Goal: Transaction & Acquisition: Subscribe to service/newsletter

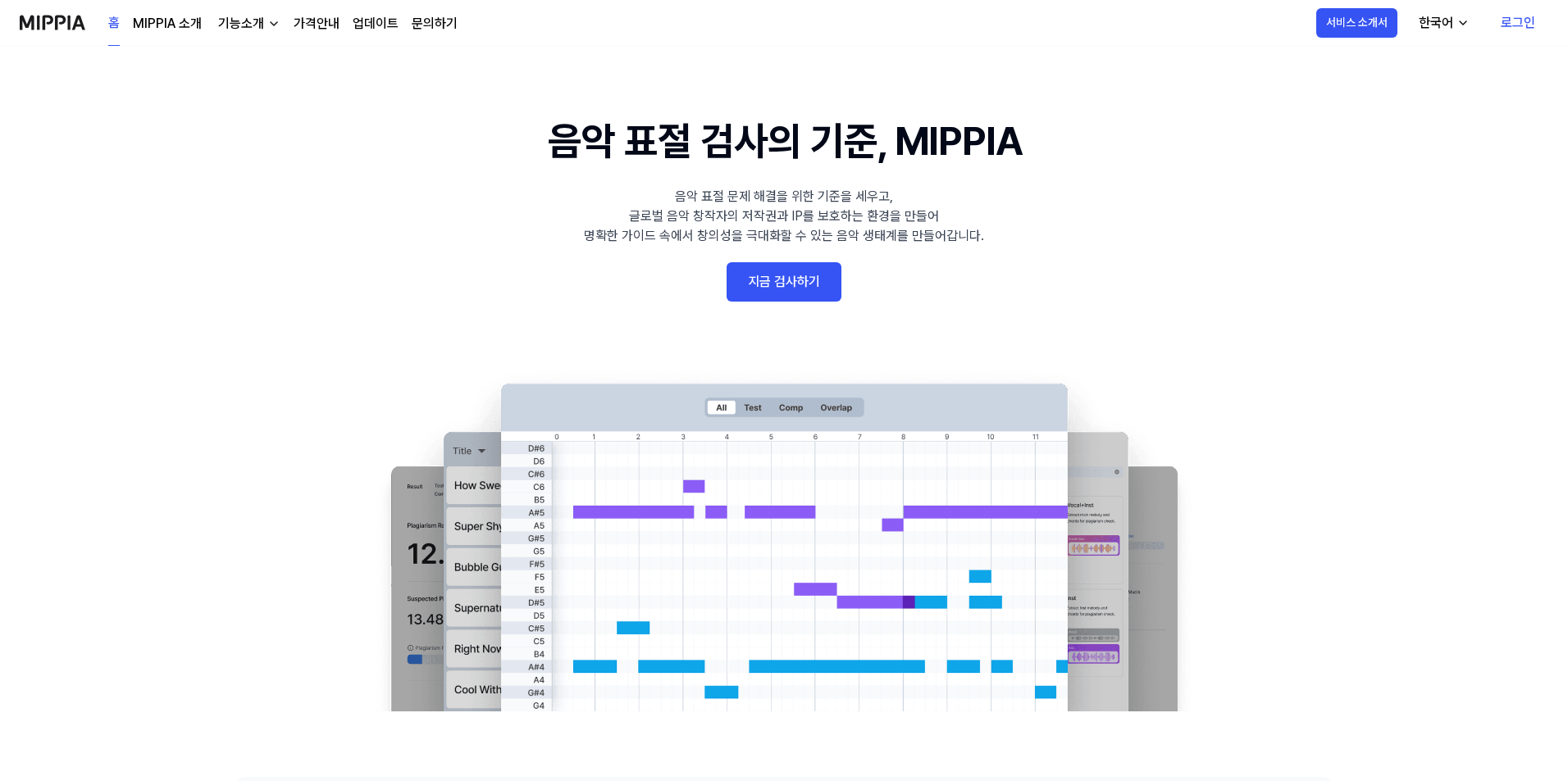
click at [808, 280] on link "지금 검사하기" at bounding box center [783, 282] width 114 height 39
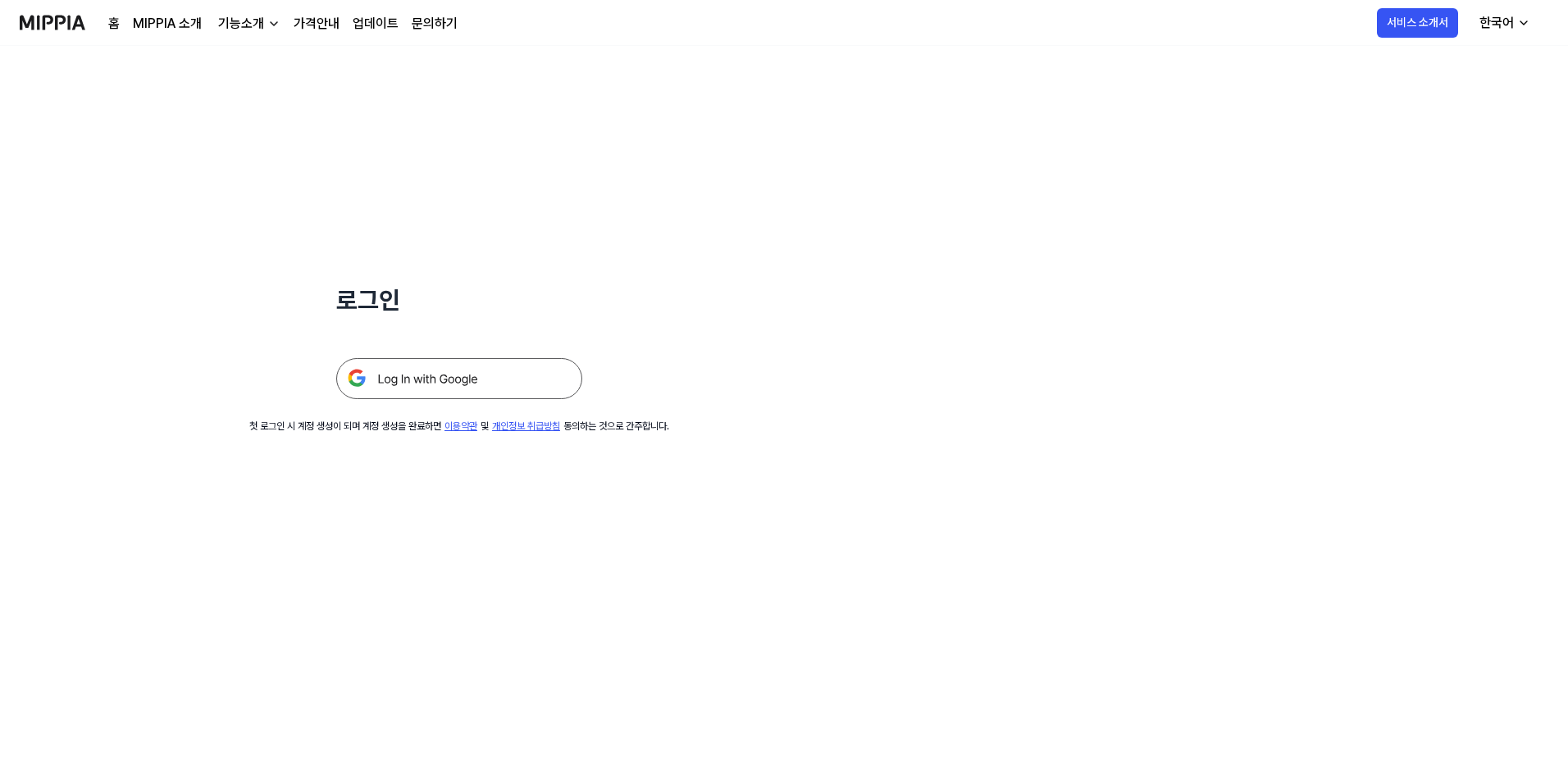
click at [456, 372] on img at bounding box center [458, 378] width 246 height 41
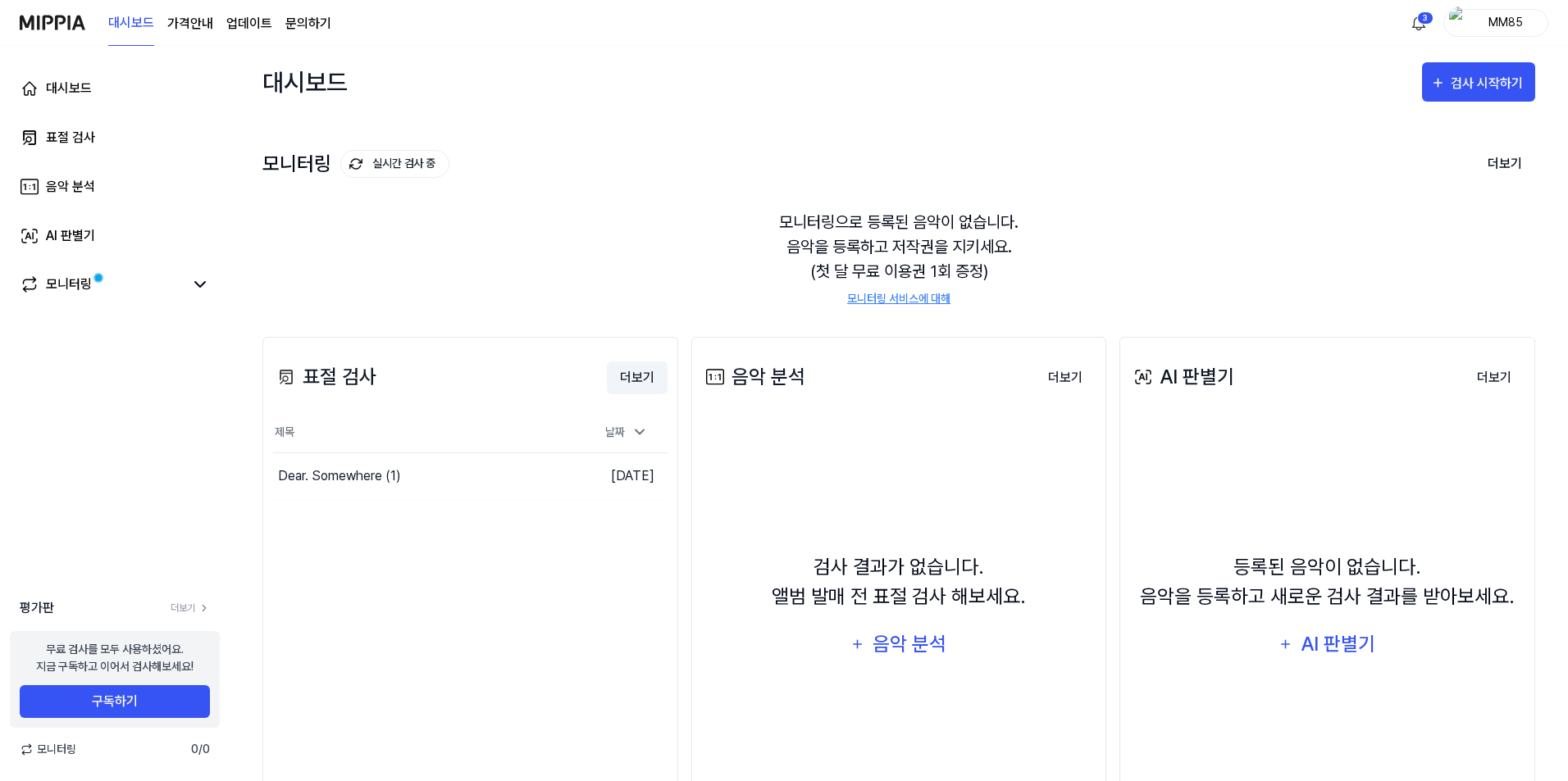
click at [640, 377] on button "더보기" at bounding box center [636, 377] width 60 height 33
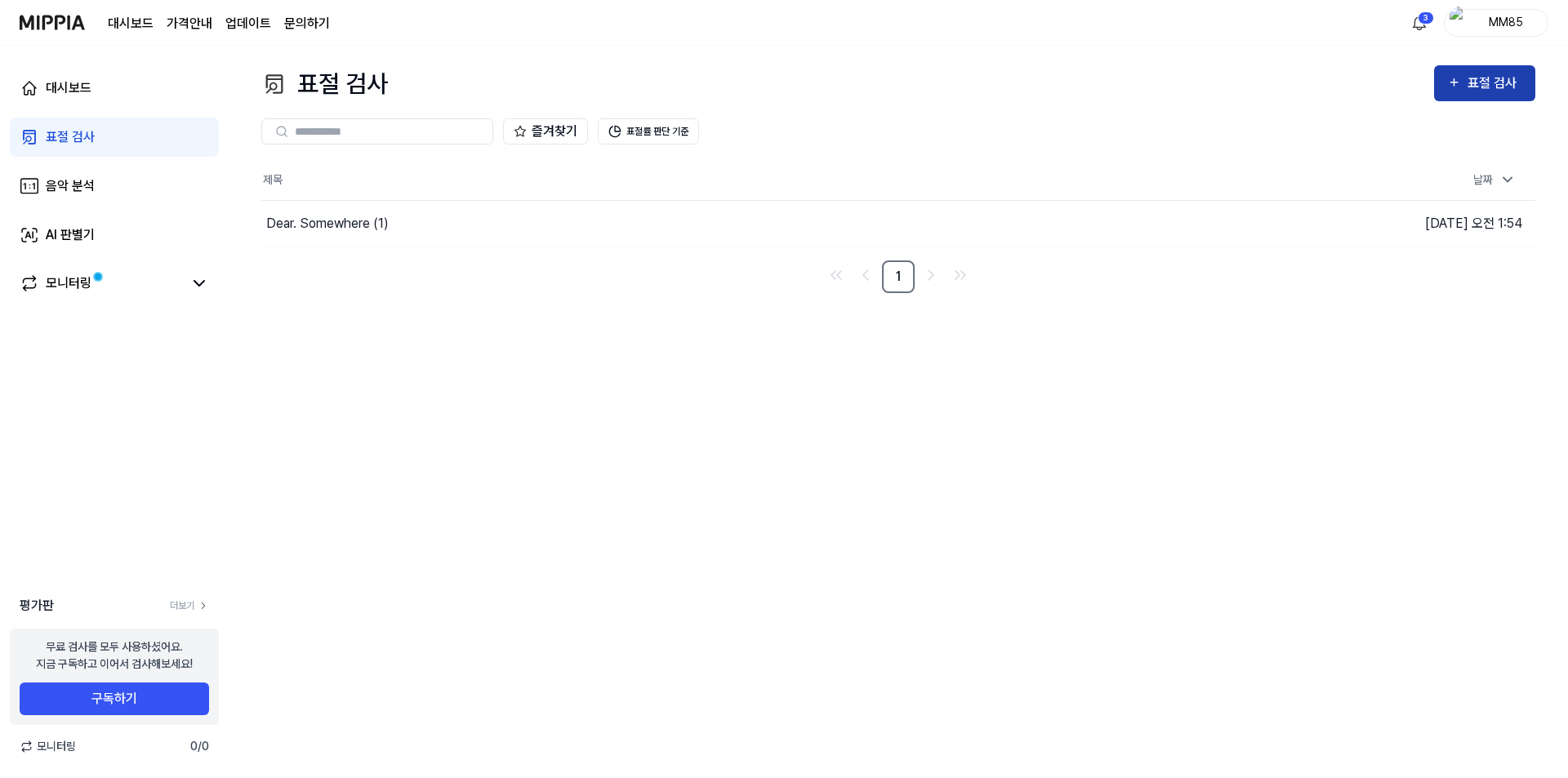
click at [1469, 80] on div "표절 검사" at bounding box center [1494, 82] width 55 height 21
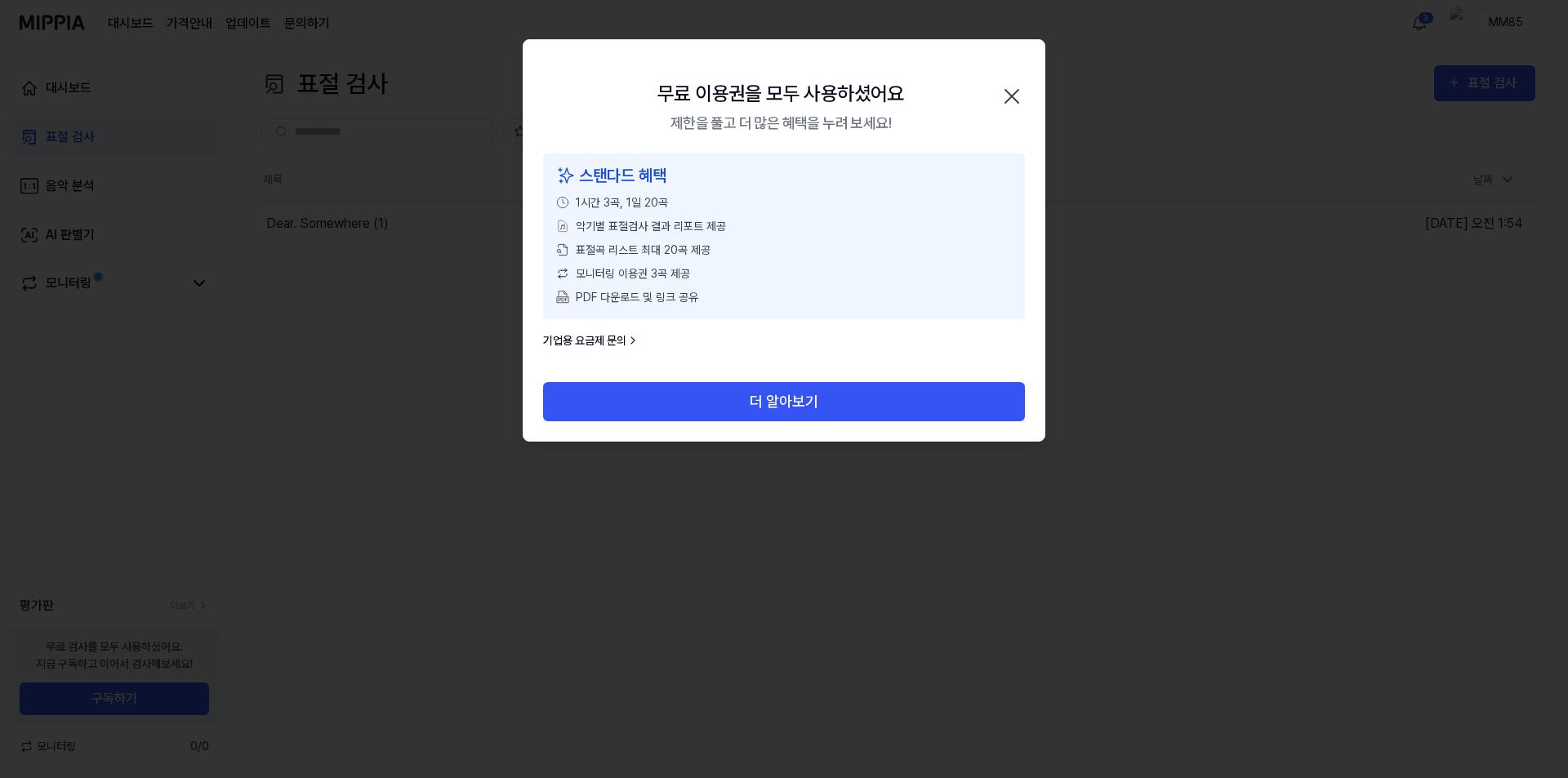
click at [1015, 90] on icon "button" at bounding box center [1011, 96] width 26 height 26
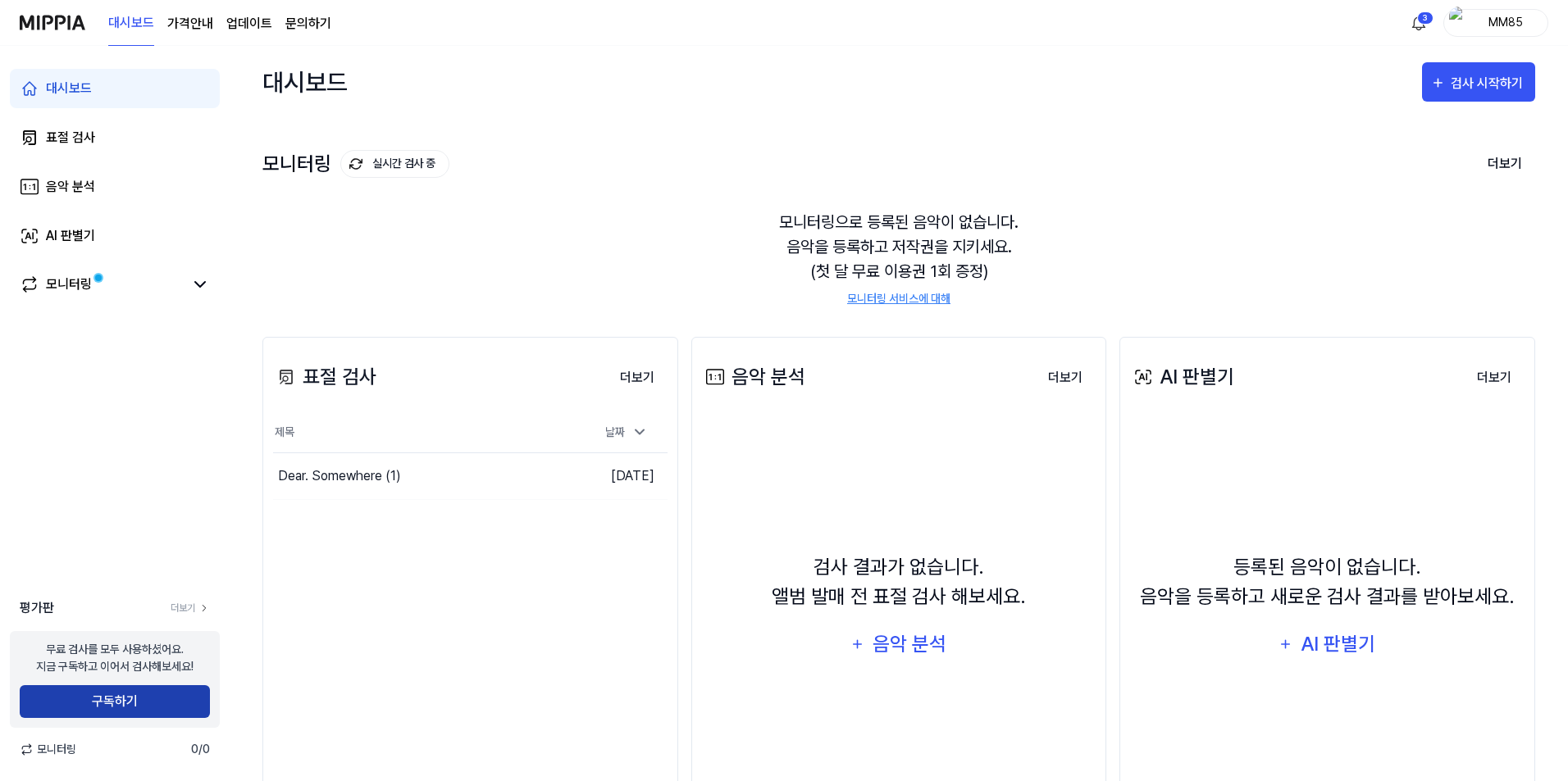
click at [121, 702] on button "구독하기" at bounding box center [114, 701] width 191 height 33
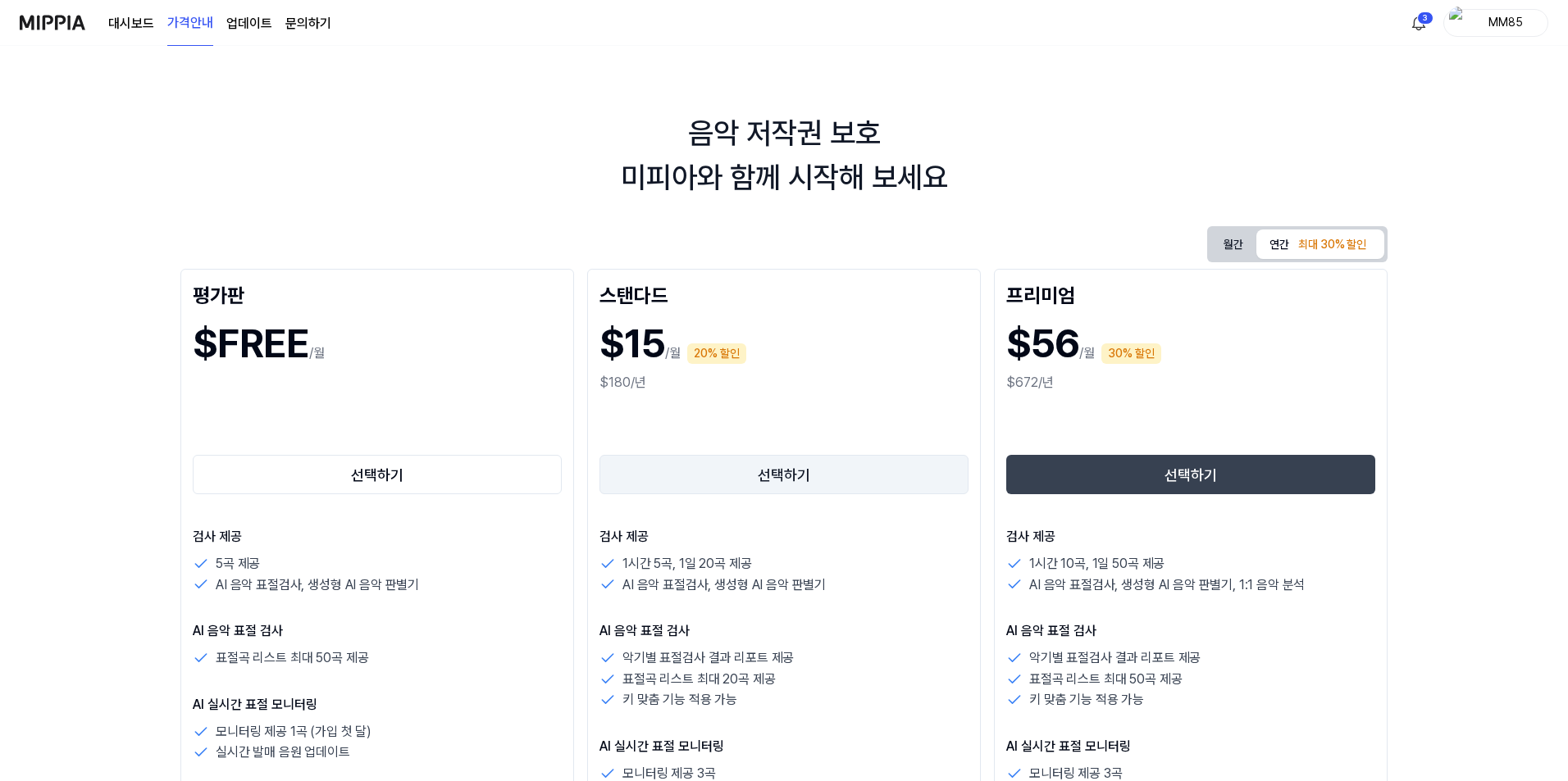
click at [778, 474] on button "선택하기" at bounding box center [783, 474] width 369 height 39
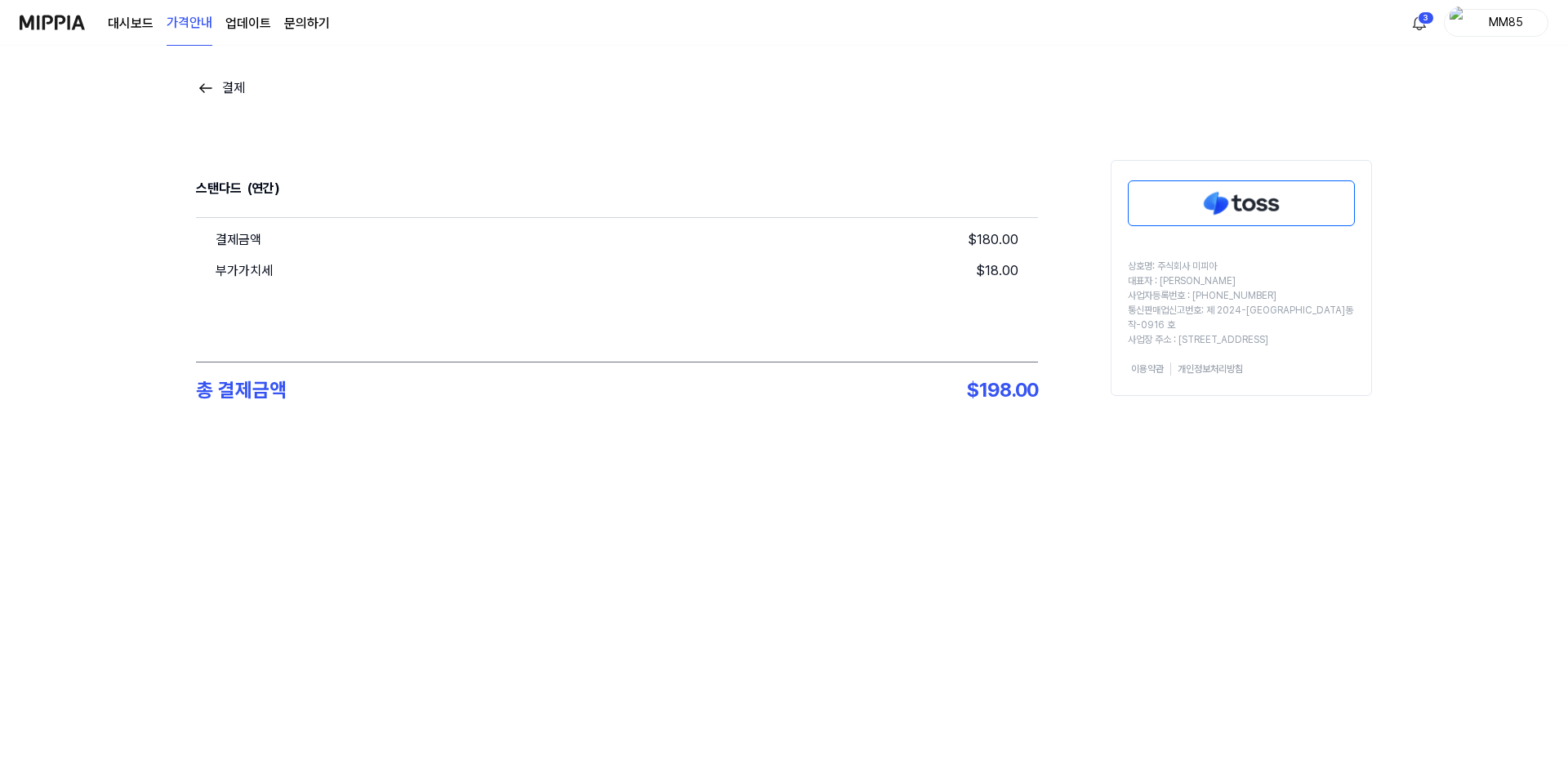
click at [230, 82] on div "결제" at bounding box center [233, 88] width 23 height 19
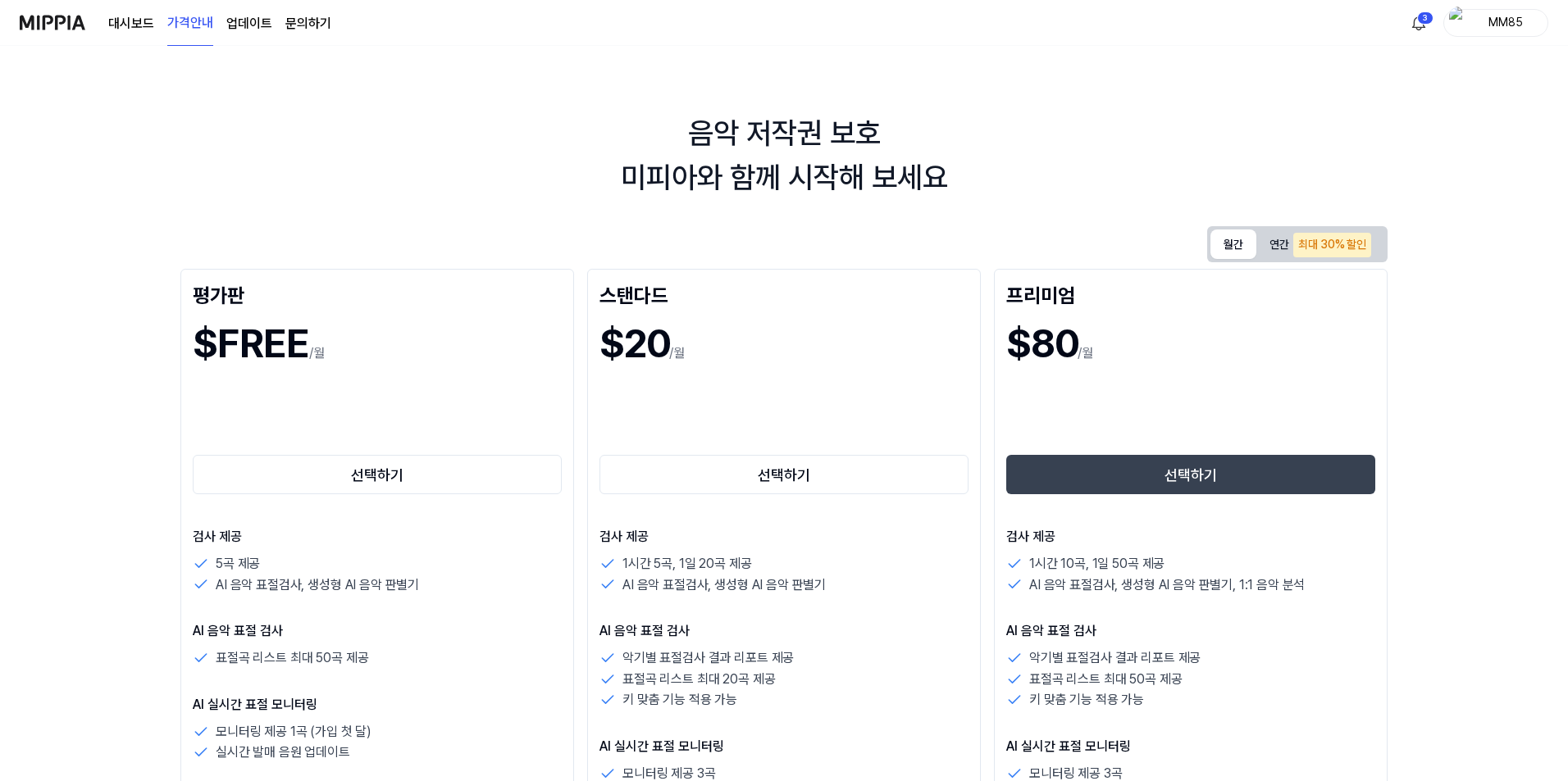
click at [1236, 247] on button "월간" at bounding box center [1232, 245] width 46 height 30
click at [812, 474] on button "선택하기" at bounding box center [783, 474] width 369 height 39
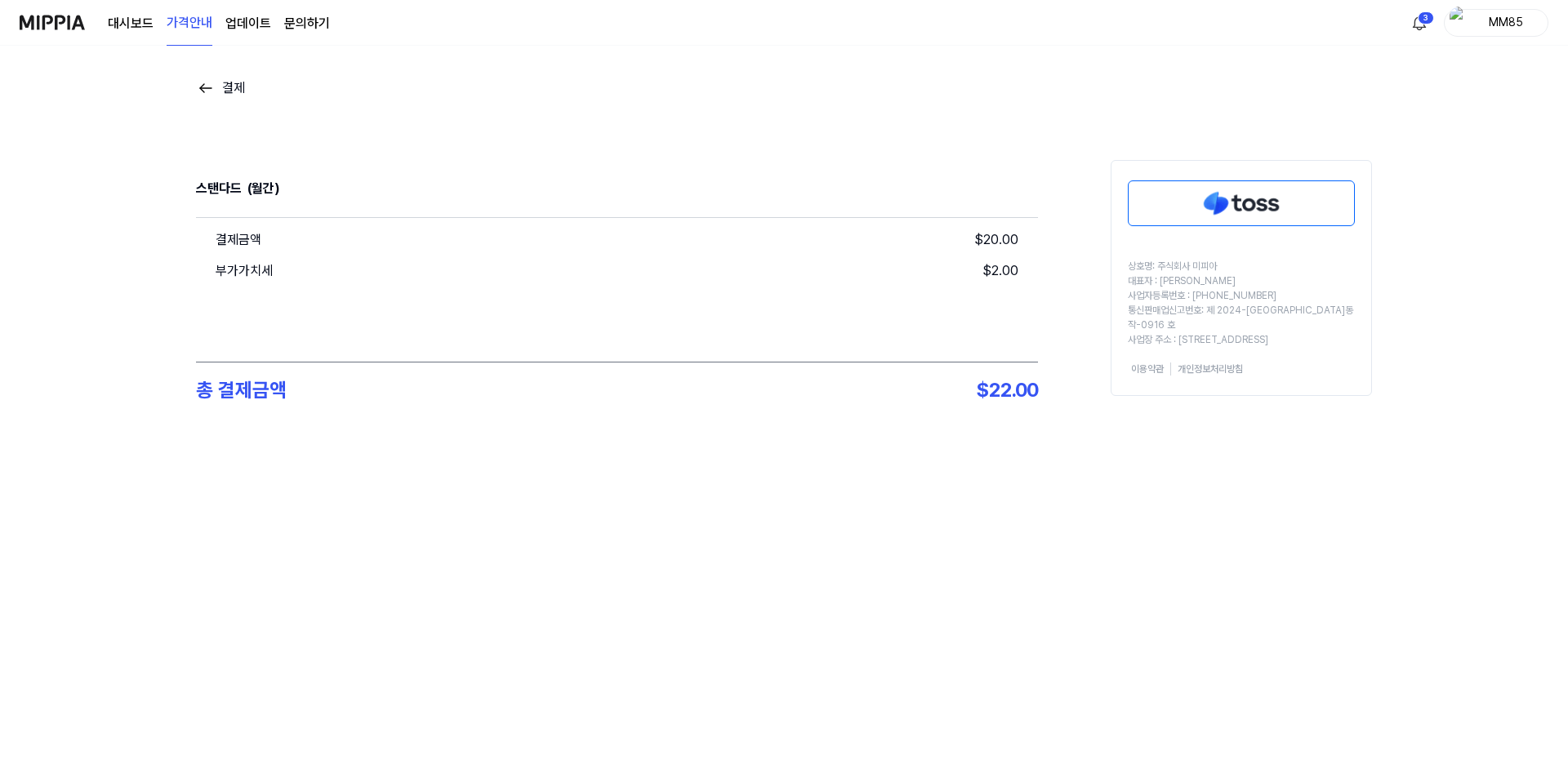
click at [216, 86] on button "결제" at bounding box center [220, 88] width 49 height 19
